Goal: Task Accomplishment & Management: Complete application form

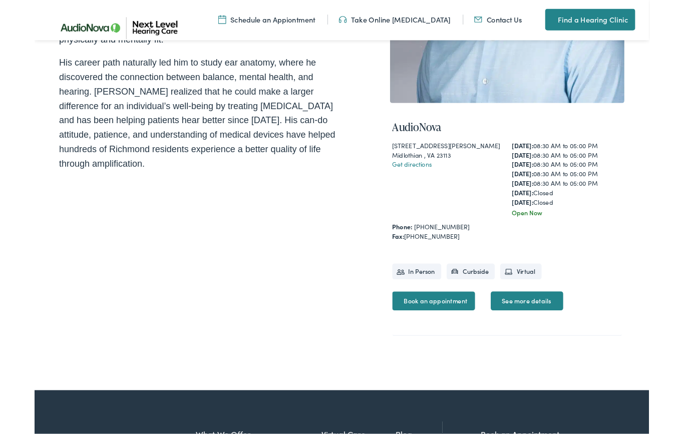
scroll to position [285, 0]
click at [543, 336] on link "See more details" at bounding box center [547, 334] width 81 height 21
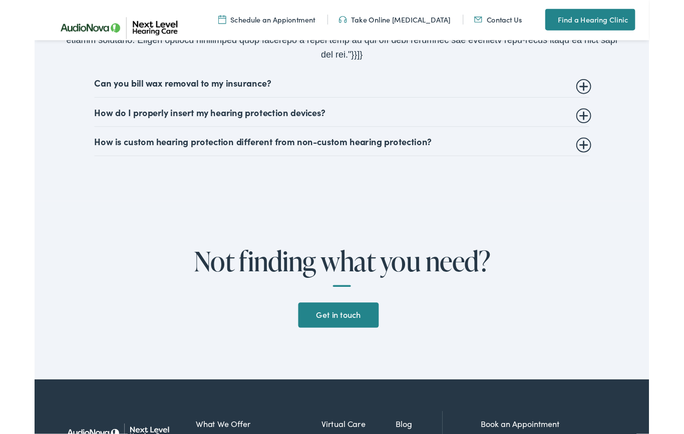
scroll to position [2415, 0]
click at [346, 336] on link "Get in touch" at bounding box center [337, 350] width 89 height 28
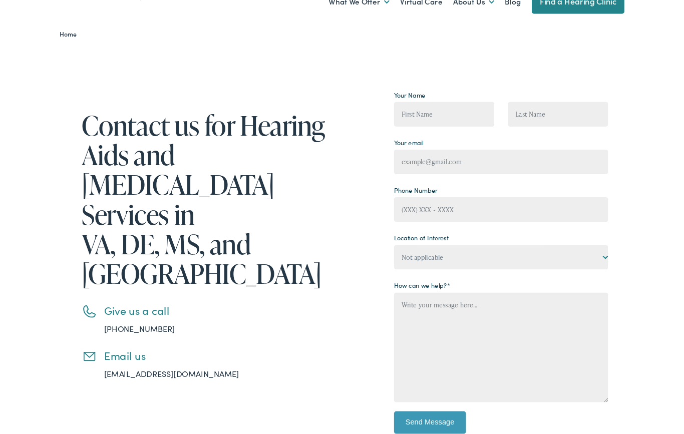
scroll to position [51, 0]
click at [422, 127] on input "Contact form" at bounding box center [456, 128] width 112 height 28
type input "Sharon"
click at [547, 125] on input "Contact form" at bounding box center [582, 128] width 112 height 28
type input "Davis"
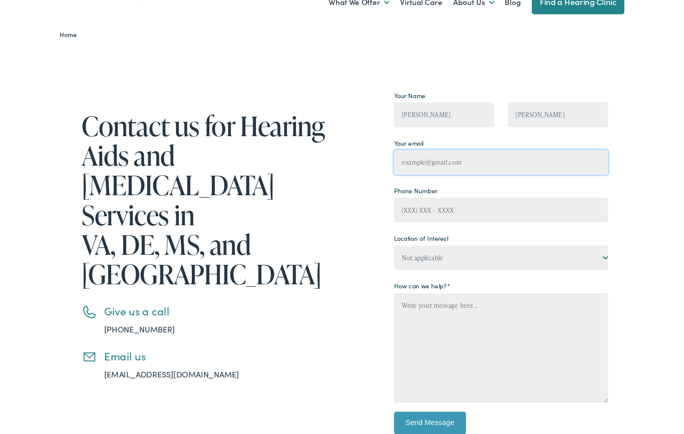
click at [423, 180] on input "Contact form" at bounding box center [519, 181] width 238 height 28
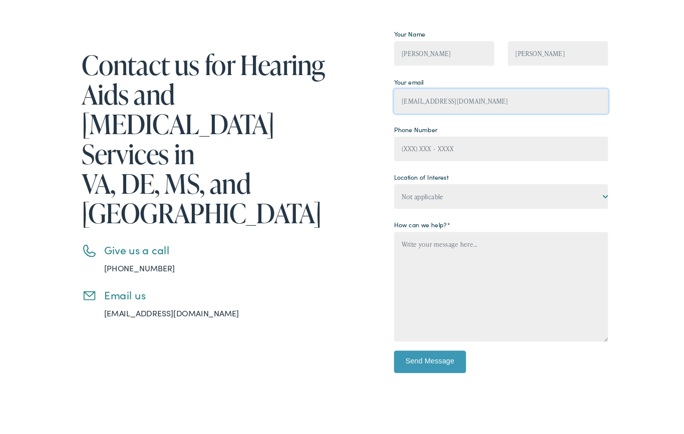
type input "sdq1211-8@gmail.com"
click at [430, 216] on input "Contact form" at bounding box center [519, 230] width 238 height 28
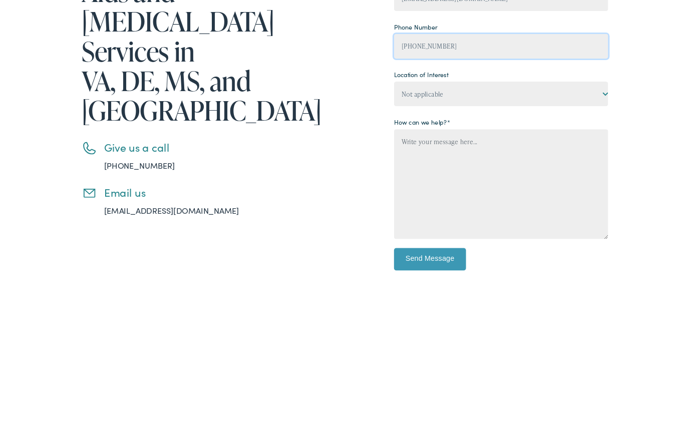
type input "(804) 399-4983"
click at [427, 322] on textarea "Contact form" at bounding box center [519, 383] width 238 height 122
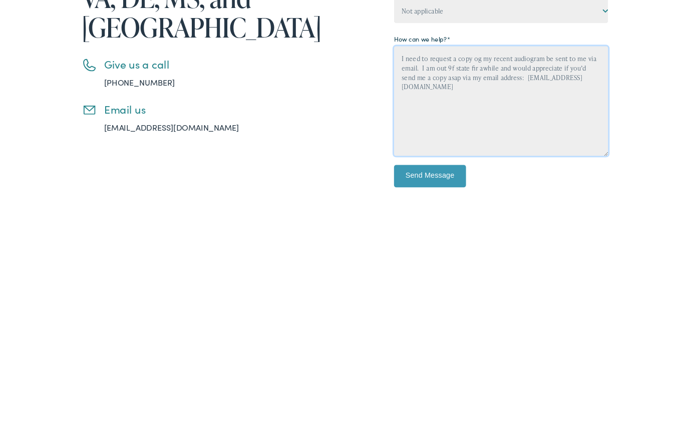
click at [492, 322] on textarea "I need to request a copy og my recent audiogram be sent to me via email. I am o…" at bounding box center [519, 383] width 238 height 122
click at [513, 322] on textarea "I need to request a copy og my recent audiogram be sent to me via email. I am o…" at bounding box center [519, 383] width 238 height 122
click at [496, 322] on textarea "I need to request a copy og my recent audiogram be sent to me via email. I am o…" at bounding box center [519, 383] width 238 height 122
click at [469, 322] on textarea "I need to request a copy of my recent audiogram be sent to me via email. I am o…" at bounding box center [519, 383] width 238 height 122
click at [495, 322] on textarea "I need to request a copy of my recent audiogram be sent to me via email. I am o…" at bounding box center [519, 383] width 238 height 122
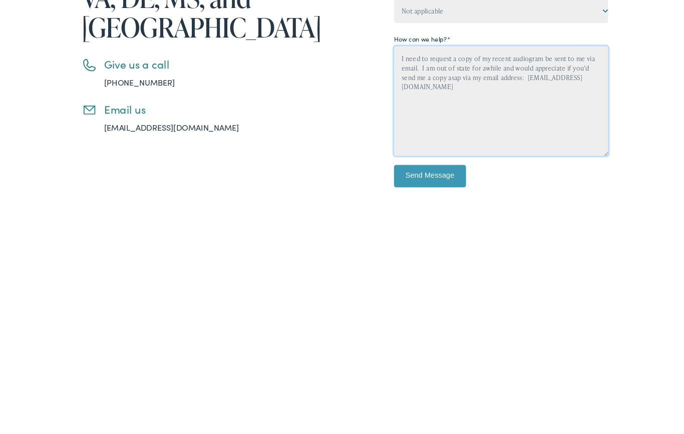
click at [625, 322] on textarea "I need to request a copy of my recent audiogram be sent to me via email. I am o…" at bounding box center [519, 383] width 238 height 122
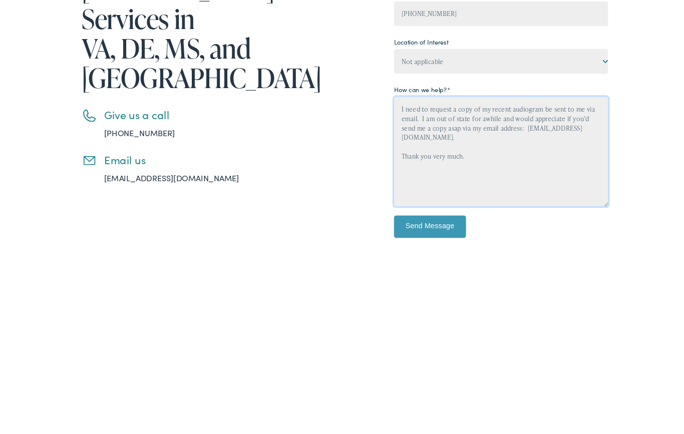
click at [490, 322] on textarea "I need to request a copy of my recent audiogram be sent to me via email. I am o…" at bounding box center [519, 383] width 238 height 122
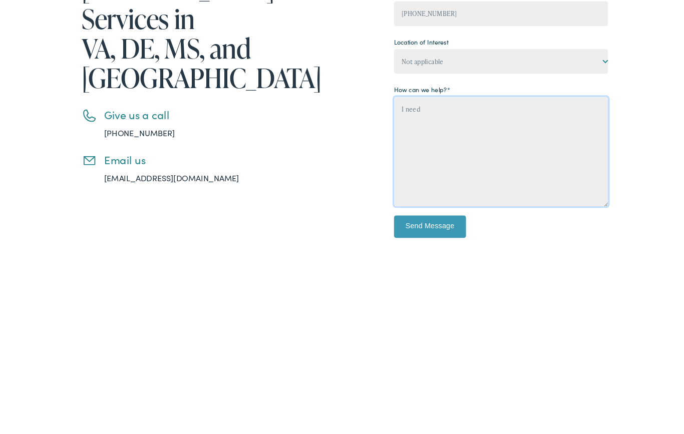
type textarea "I"
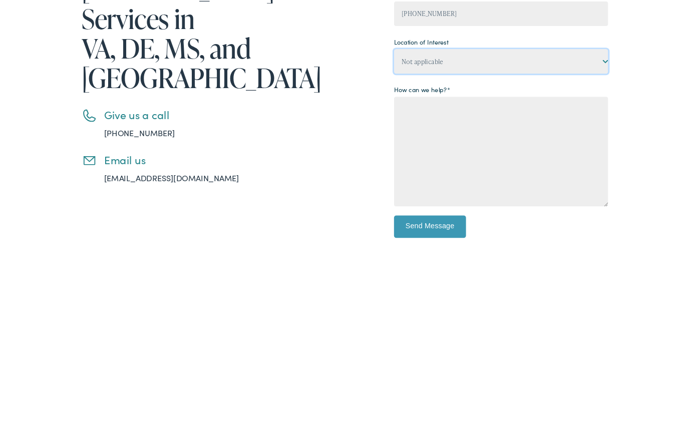
click at [486, 269] on select "Not applicable Next Level Hearing Care, Abingdon Next Level Hearing Care, Charl…" at bounding box center [519, 283] width 238 height 28
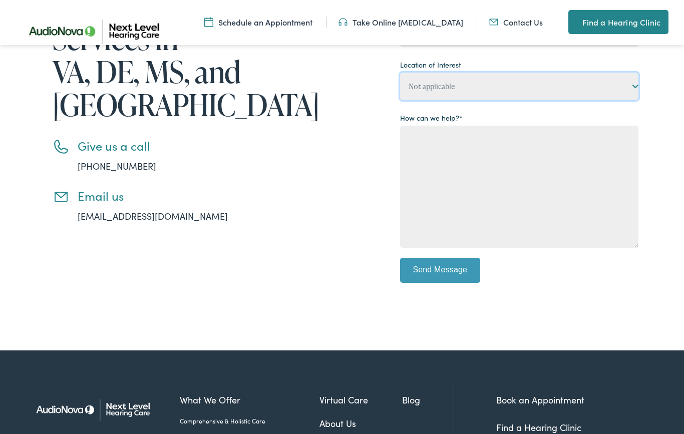
scroll to position [246, 0]
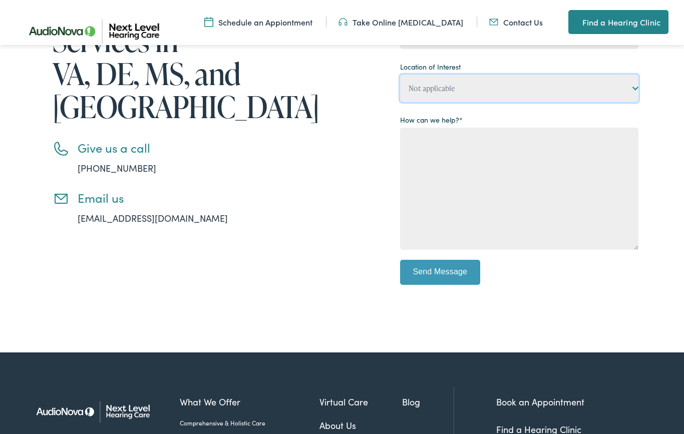
click at [487, 82] on select "Not applicable Next Level Hearing Care, Abingdon Next Level Hearing Care, Charl…" at bounding box center [519, 89] width 238 height 28
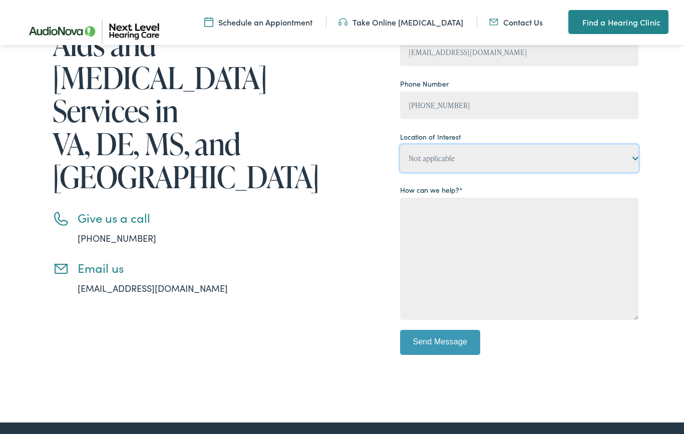
scroll to position [175, 0]
click at [635, 157] on select "Not applicable Next Level Hearing Care, Abingdon Next Level Hearing Care, Charl…" at bounding box center [519, 159] width 238 height 28
select select "Next Level Hearing Care, Midlothian"
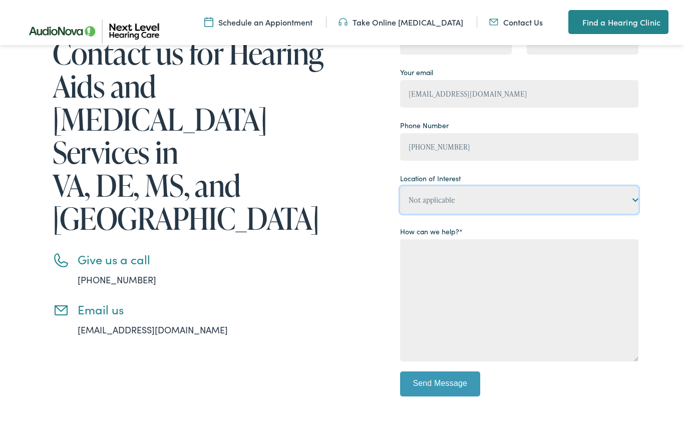
scroll to position [132, 0]
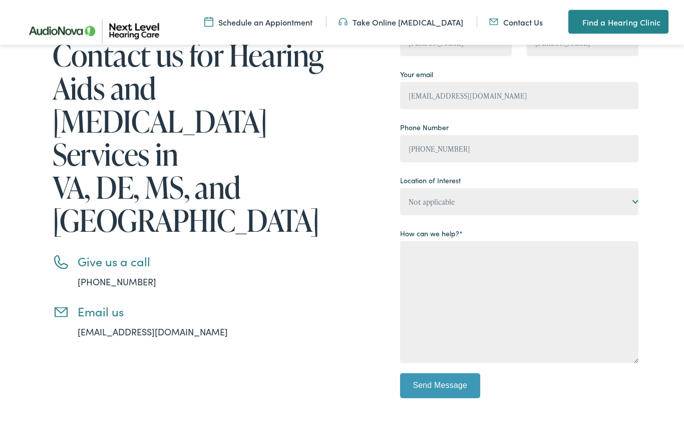
click at [495, 146] on input "(804) 399-4983" at bounding box center [519, 149] width 238 height 28
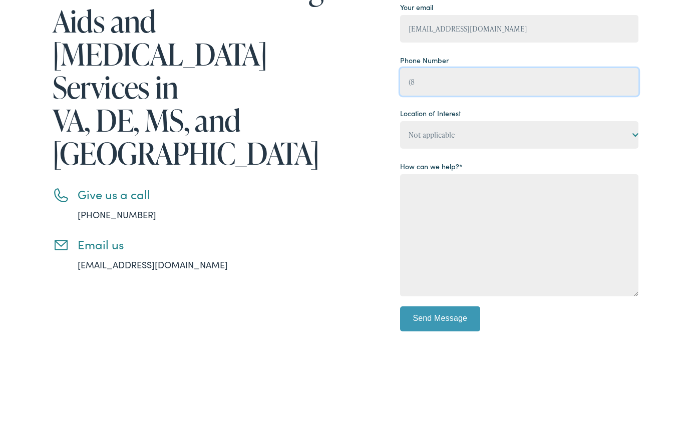
type input "("
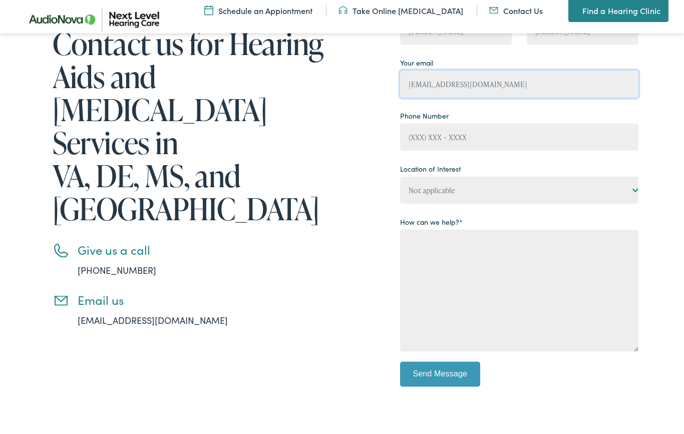
click at [515, 82] on input "sdq1211-8@gmail.com" at bounding box center [519, 96] width 238 height 28
type input "s"
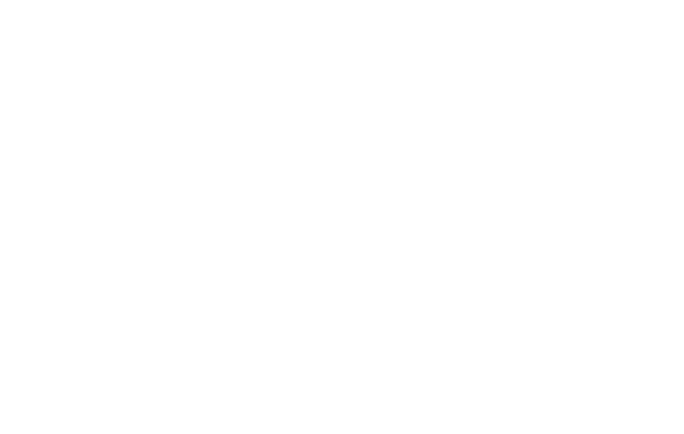
scroll to position [386, 0]
click at [520, 255] on ul "Book an Appointment Find a Hearing Clinic Take Online Hearing Test Contact Us" at bounding box center [576, 303] width 160 height 96
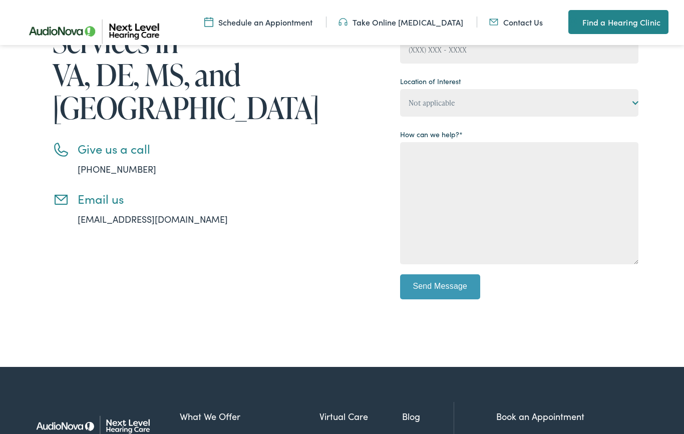
scroll to position [244, 0]
